Goal: Information Seeking & Learning: Find specific fact

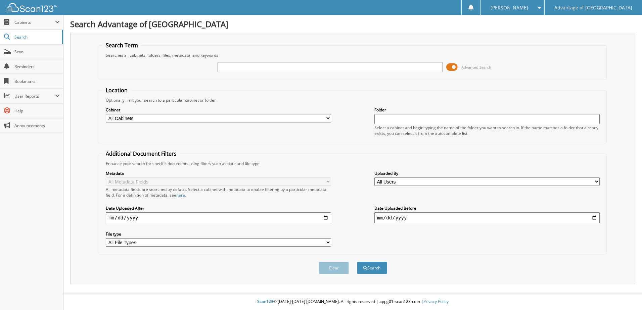
click at [288, 67] on input "text" at bounding box center [330, 67] width 225 height 10
type input "45695"
click at [357, 262] on button "Search" at bounding box center [372, 268] width 30 height 12
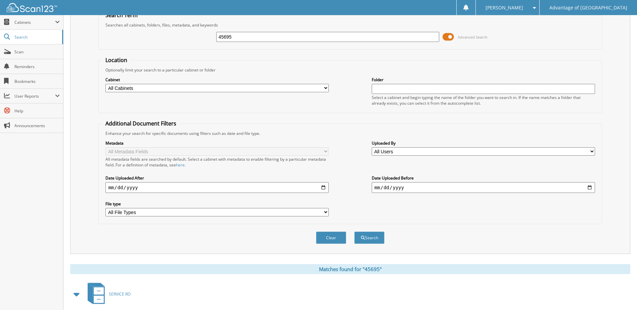
scroll to position [101, 0]
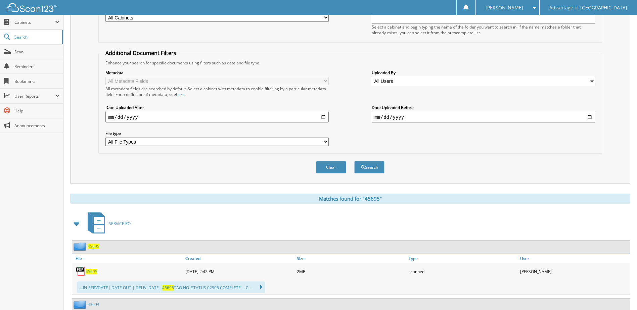
click at [95, 248] on span "45695" at bounding box center [94, 247] width 12 height 6
